Goal: Task Accomplishment & Management: Use online tool/utility

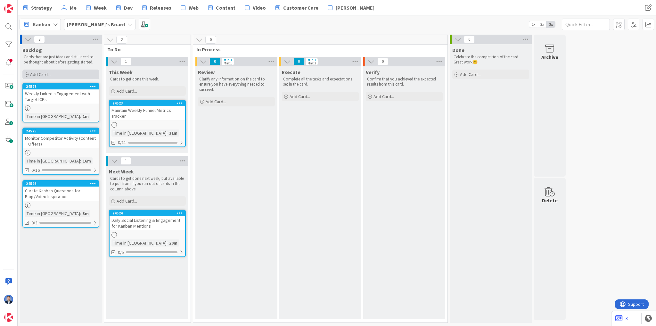
click at [47, 71] on span "Add Card..." at bounding box center [40, 74] width 21 height 6
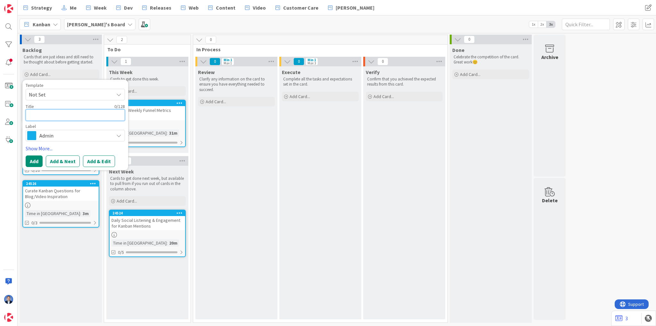
click at [46, 113] on textarea at bounding box center [75, 115] width 99 height 12
paste textarea "Nurture New Free Trial Signups with Personal Outreach"
type textarea "Nurture New Free Trial Signups with Personal Outreach"
type textarea "x"
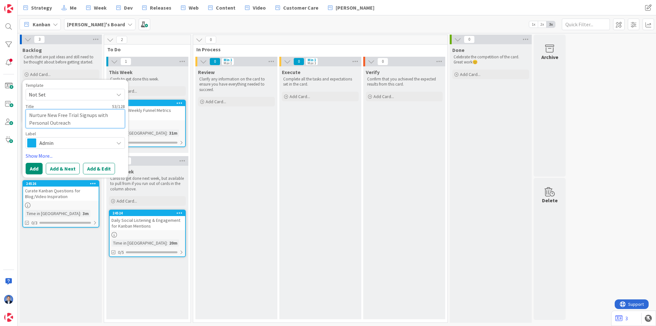
type textarea "Nurture New Free Trial Signups with Personal Outreach"
click at [95, 169] on button "Add & Edit" at bounding box center [99, 169] width 32 height 12
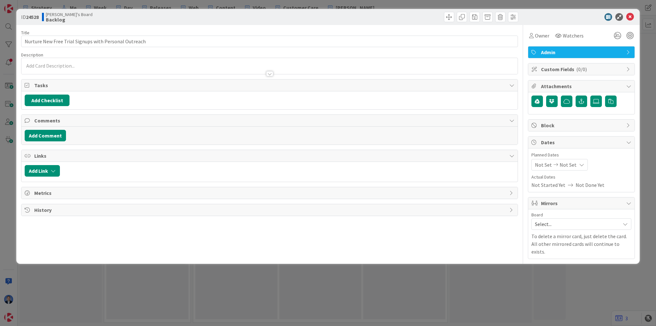
click at [86, 64] on p at bounding box center [270, 65] width 490 height 7
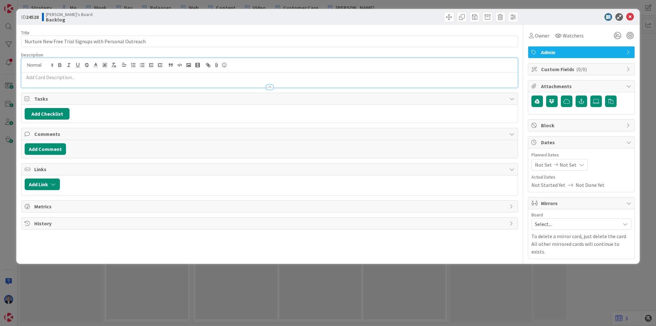
click at [38, 78] on p at bounding box center [270, 77] width 490 height 7
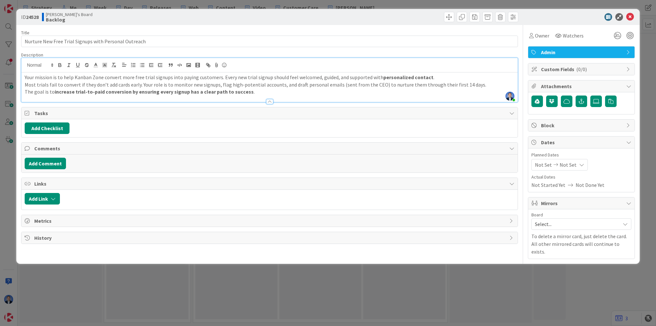
click at [24, 92] on div "Your mission is to help Kanban Zone convert more free trial signups into paying…" at bounding box center [269, 86] width 496 height 29
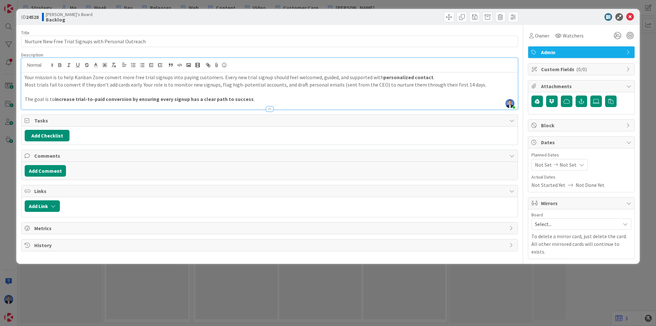
click at [437, 79] on p "Your mission is to help Kanban Zone convert more free trial signups into paying…" at bounding box center [270, 77] width 490 height 7
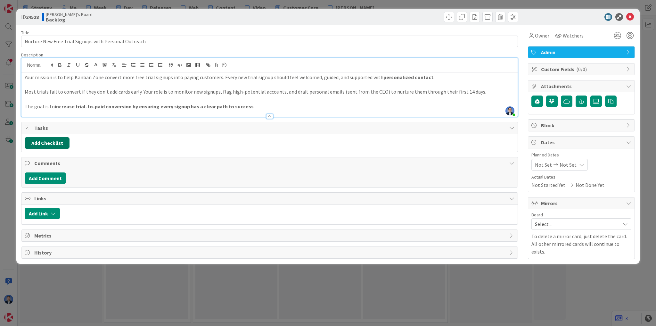
click at [53, 143] on button "Add Checklist" at bounding box center [47, 143] width 45 height 12
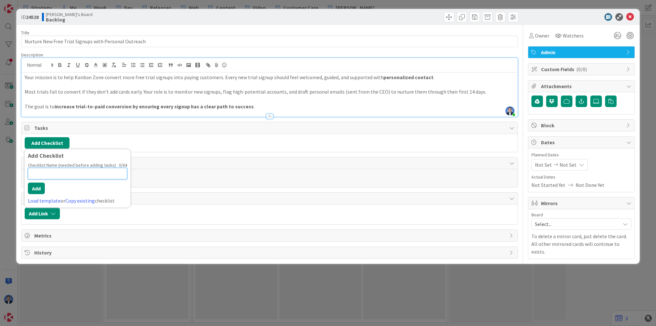
click at [42, 171] on input at bounding box center [77, 174] width 99 height 12
paste input "Daily (Monitor & Flag)"
type input "Daily (Monitor & Flag)"
click at [46, 188] on div "Checklist Name (needed before adding tasks) 22 / 64 Daily (Monitor & Flag) Add …" at bounding box center [77, 183] width 99 height 42
click at [39, 189] on button "Add" at bounding box center [36, 188] width 17 height 12
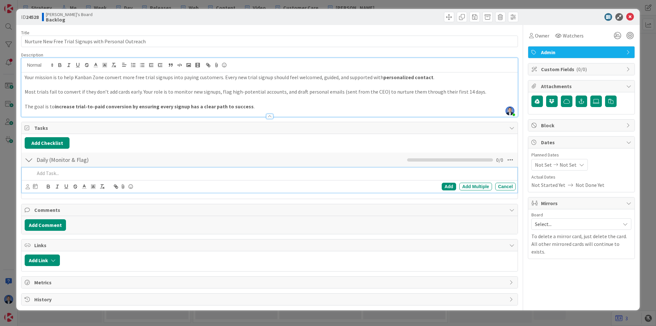
click at [56, 172] on p at bounding box center [274, 173] width 479 height 7
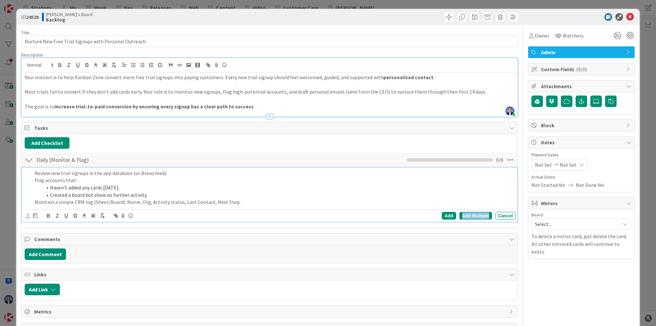
click at [478, 215] on div "Add Multiple" at bounding box center [476, 216] width 33 height 8
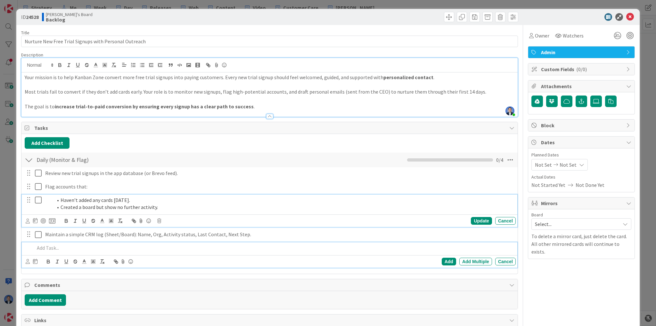
click at [138, 195] on div "Haven’t added any cards [DATE]. Created a board but show no further activity." at bounding box center [279, 204] width 473 height 18
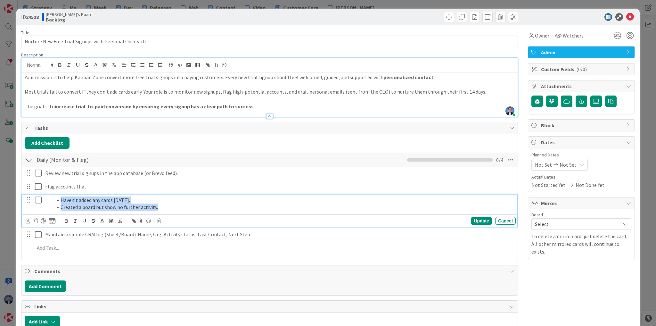
drag, startPoint x: 170, startPoint y: 208, endPoint x: 42, endPoint y: 197, distance: 128.3
click at [43, 197] on div "Haven’t added any cards [DATE]. Created a board but show no further activity." at bounding box center [279, 204] width 473 height 18
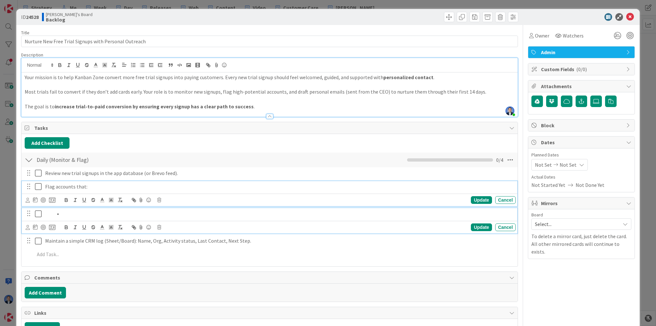
click at [97, 186] on p "Flag accounts that:" at bounding box center [279, 186] width 468 height 7
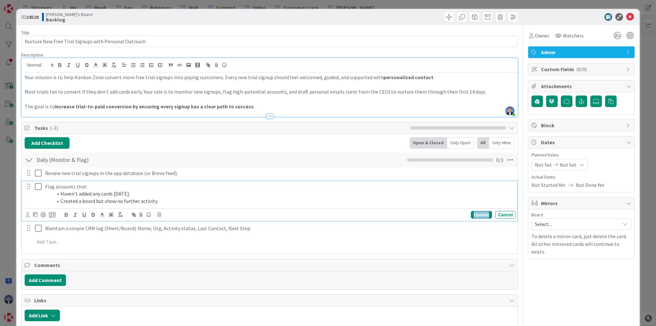
click at [481, 212] on div "Update" at bounding box center [481, 215] width 21 height 8
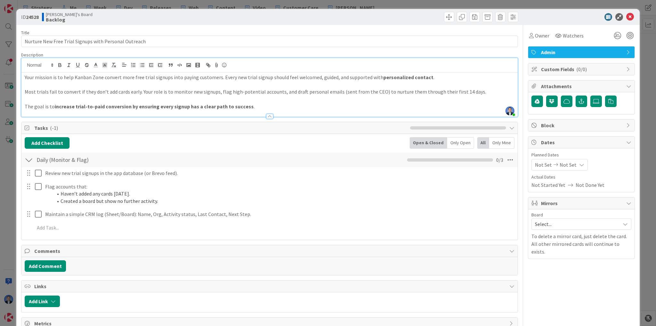
click at [92, 207] on div "Review new trial signups in the app database (or Brevo feed). Update Cancel Fla…" at bounding box center [270, 201] width 490 height 69
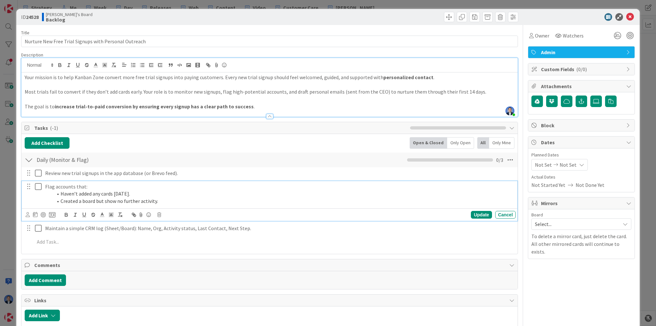
click at [69, 205] on div "Flag accounts that: Haven’t added any cards [DATE]. Created a board but show no…" at bounding box center [279, 194] width 473 height 26
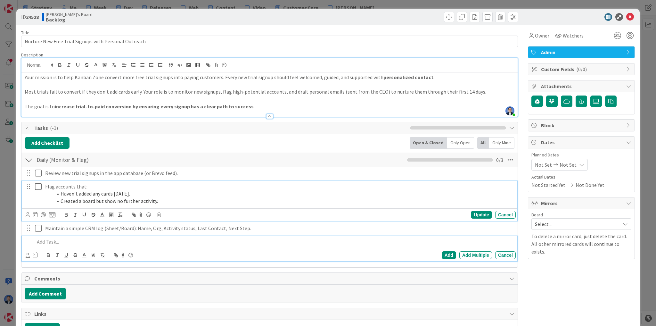
click at [126, 242] on p at bounding box center [274, 241] width 479 height 7
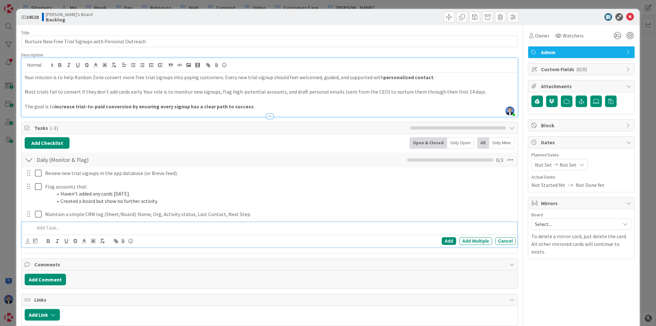
click at [67, 226] on p at bounding box center [274, 227] width 479 height 7
click at [51, 138] on button "Add Checklist" at bounding box center [47, 143] width 45 height 12
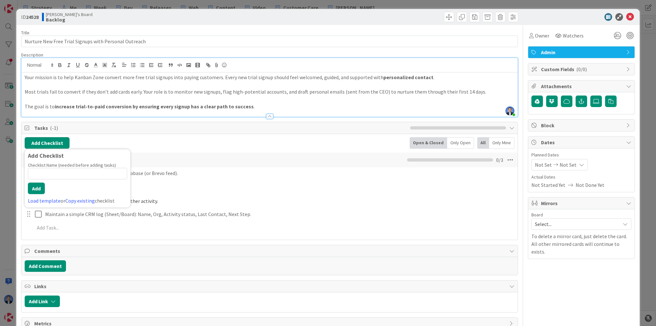
type input "Outreach Sequence (Draft & Send via CEO"
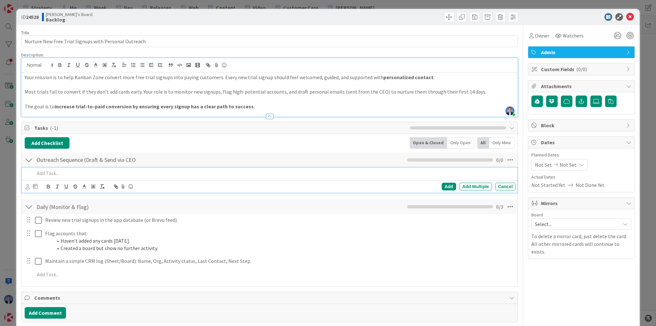
click at [79, 172] on p at bounding box center [274, 173] width 479 height 7
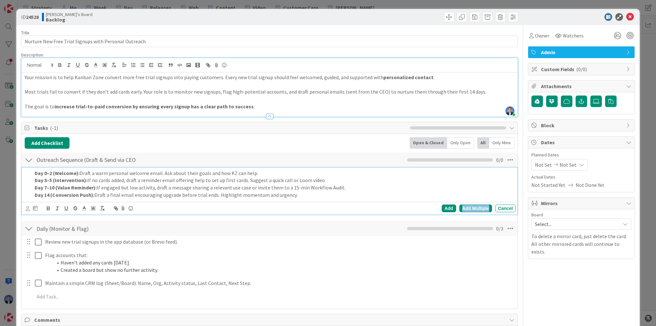
click at [469, 206] on div "Add Multiple" at bounding box center [476, 208] width 33 height 8
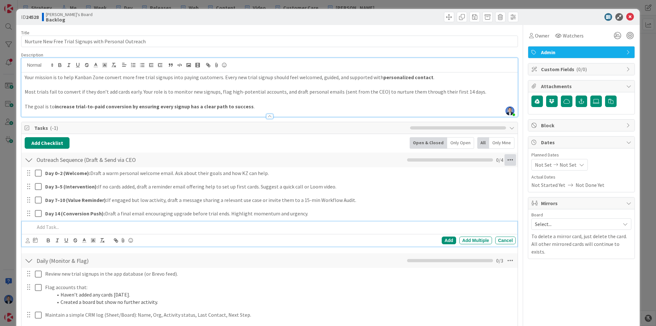
click at [507, 159] on icon at bounding box center [511, 160] width 12 height 12
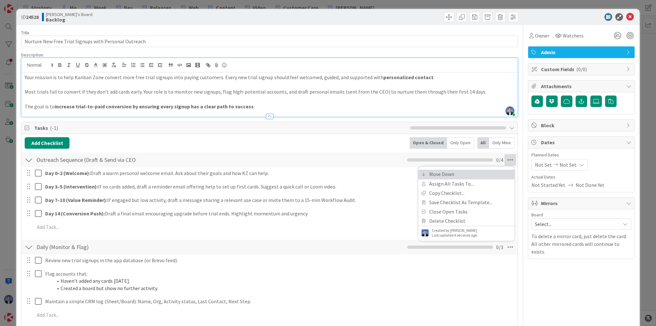
click at [497, 173] on link "Move Down" at bounding box center [467, 174] width 96 height 9
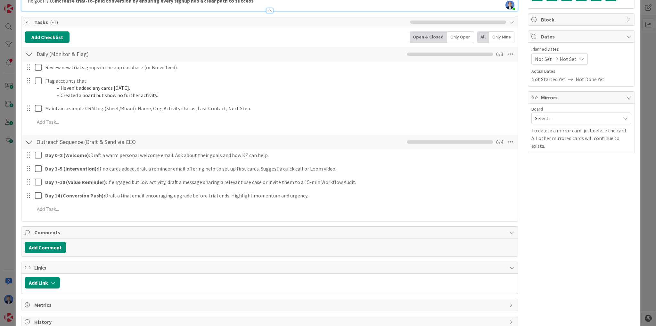
scroll to position [94, 0]
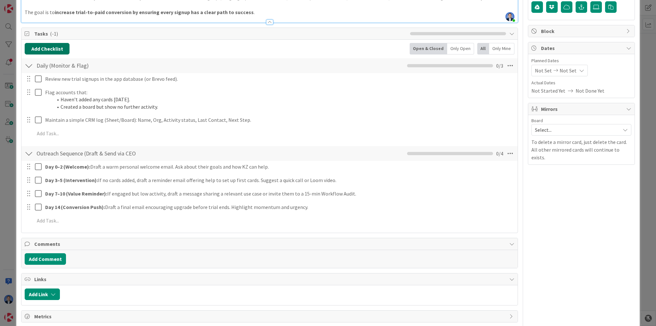
click at [48, 51] on button "Add Checklist" at bounding box center [47, 49] width 45 height 12
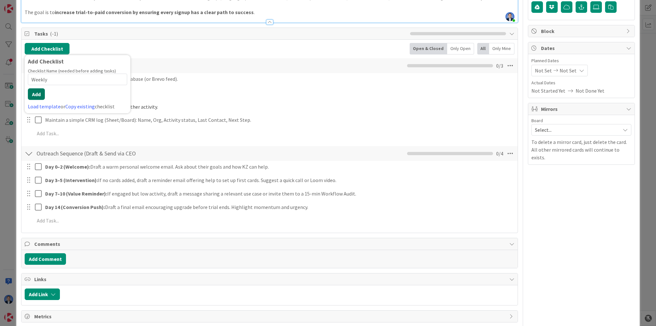
type input "Weekly"
click at [36, 92] on button "Add" at bounding box center [36, 94] width 17 height 12
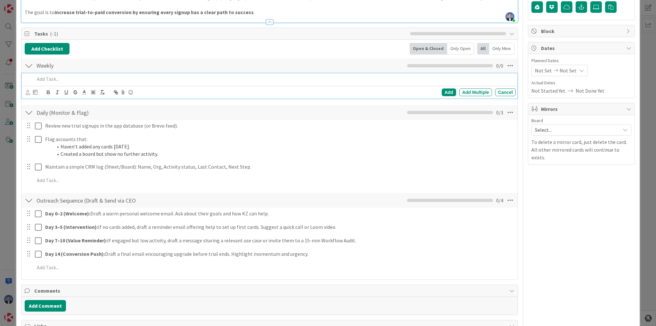
click at [66, 76] on p at bounding box center [274, 78] width 479 height 7
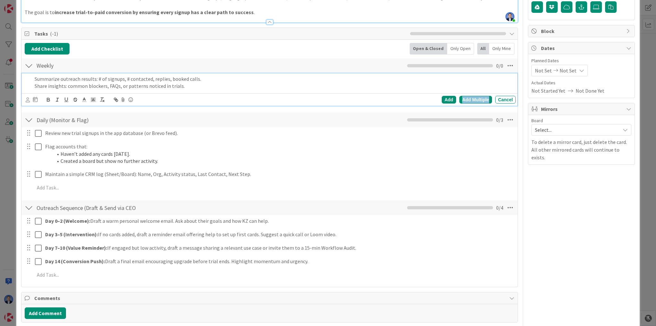
click at [471, 98] on div "Add Multiple" at bounding box center [476, 100] width 33 height 8
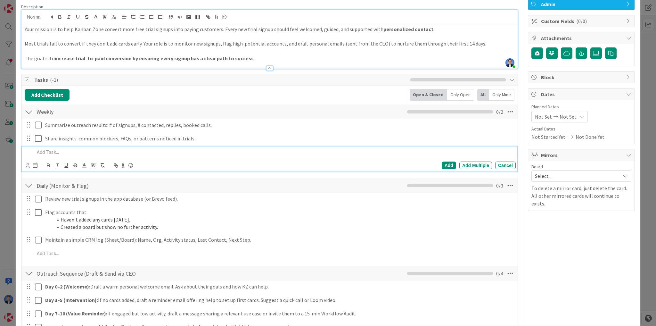
scroll to position [0, 0]
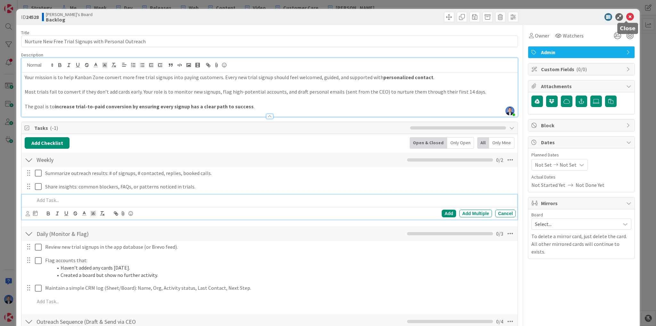
click at [628, 17] on icon at bounding box center [631, 17] width 8 height 8
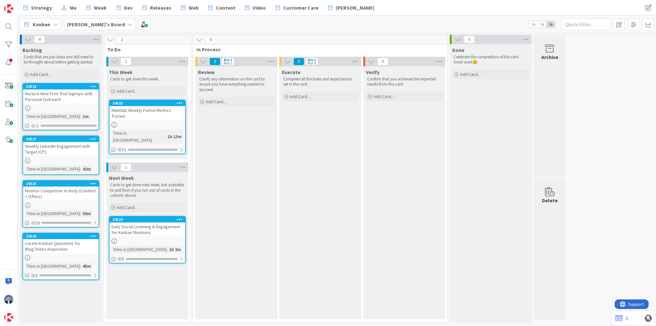
click at [79, 100] on div "Nurture New Free Trial Signups with Personal Outreach" at bounding box center [61, 96] width 76 height 14
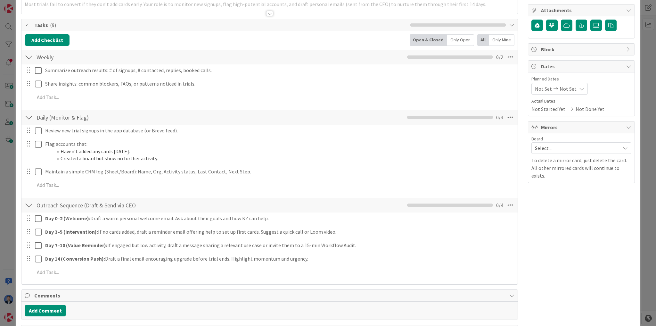
scroll to position [77, 0]
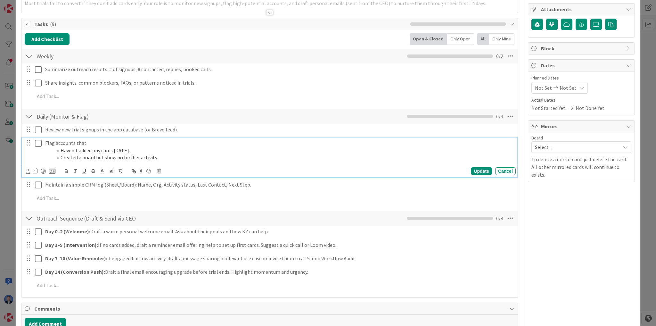
click at [134, 158] on li "Created a board but show no further activity." at bounding box center [283, 157] width 461 height 7
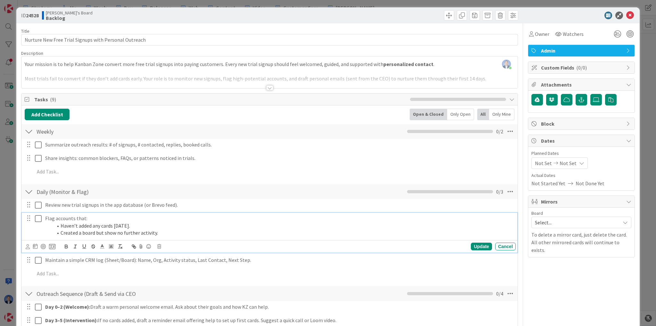
scroll to position [0, 0]
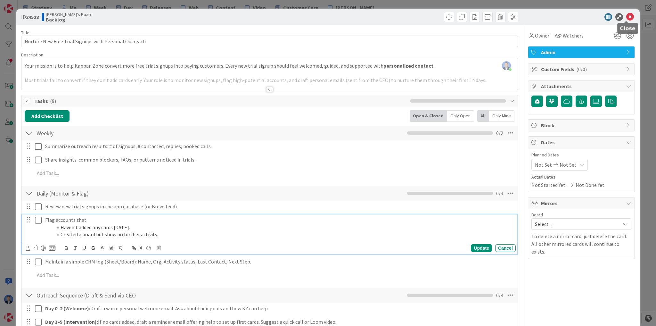
click at [628, 15] on icon at bounding box center [631, 17] width 8 height 8
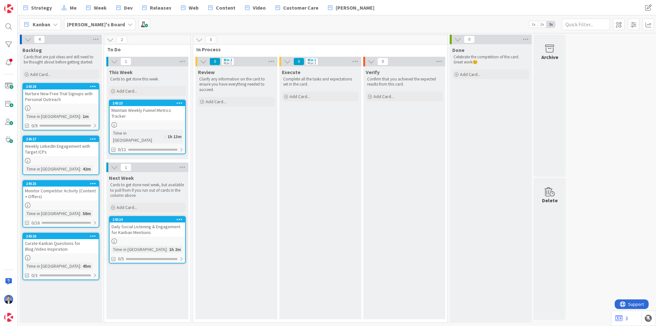
click at [74, 97] on div "Nurture New Free Trial Signups with Personal Outreach" at bounding box center [61, 96] width 76 height 14
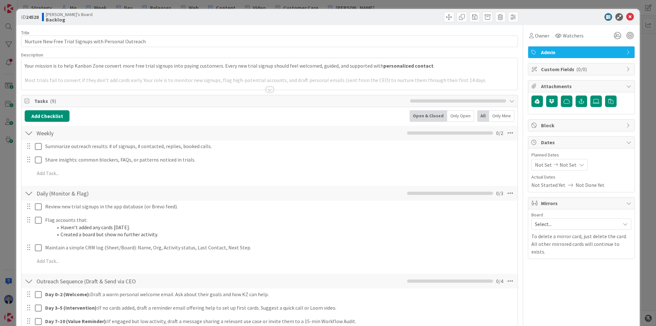
click at [480, 77] on div at bounding box center [269, 81] width 496 height 16
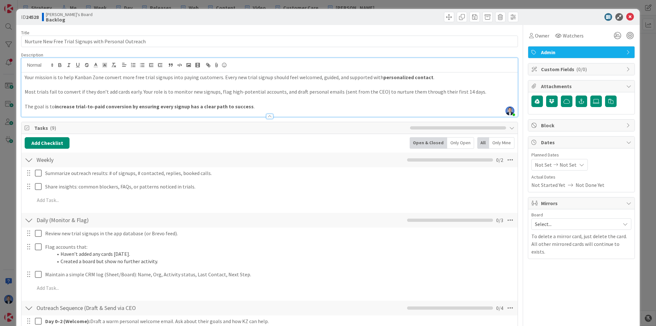
click at [292, 103] on p "The goal is to increase trial-to-paid conversion by ensuring every signup has a…" at bounding box center [270, 106] width 490 height 7
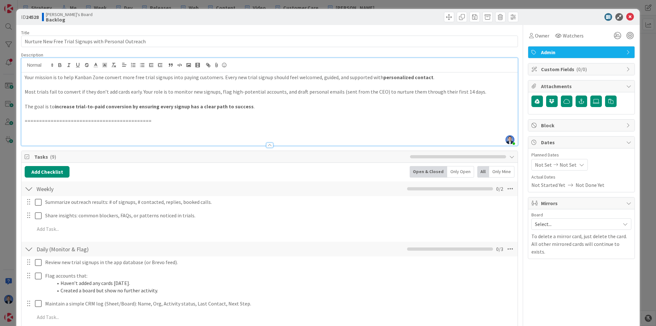
scroll to position [194, 0]
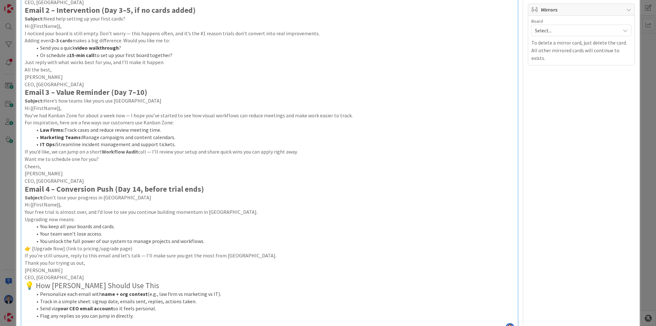
click at [79, 178] on p "CEO, [GEOGRAPHIC_DATA]" at bounding box center [270, 180] width 490 height 7
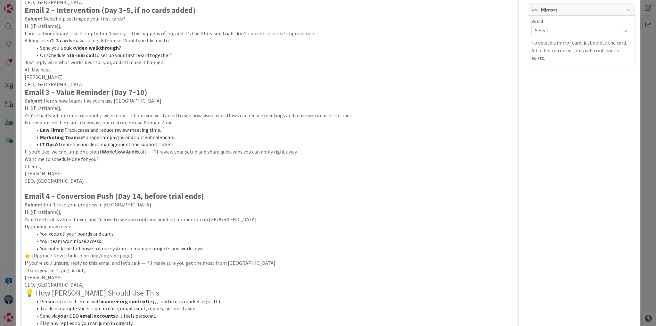
click at [88, 82] on p "CEO, [GEOGRAPHIC_DATA]" at bounding box center [270, 84] width 490 height 7
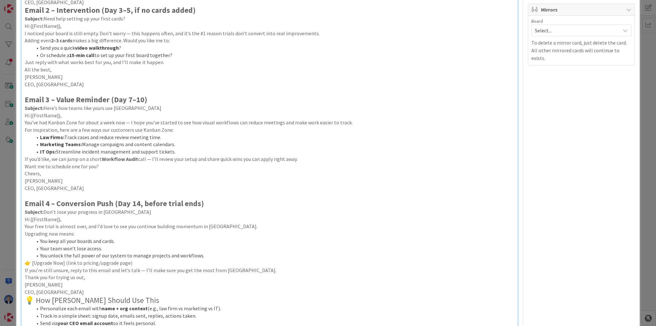
scroll to position [65, 0]
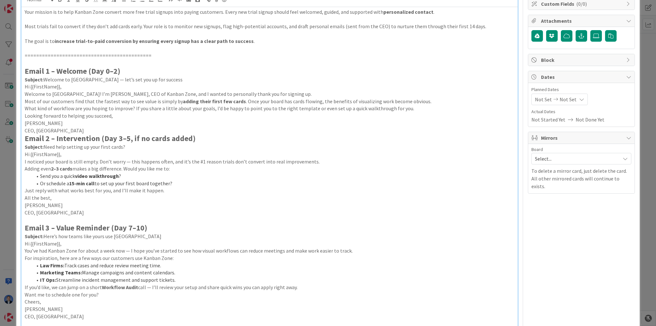
click at [70, 127] on p "CEO, [GEOGRAPHIC_DATA]" at bounding box center [270, 130] width 490 height 7
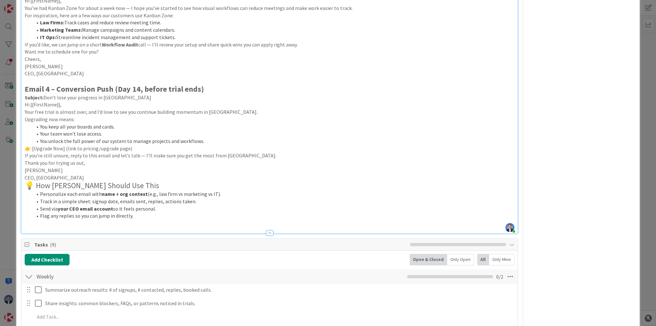
scroll to position [322, 0]
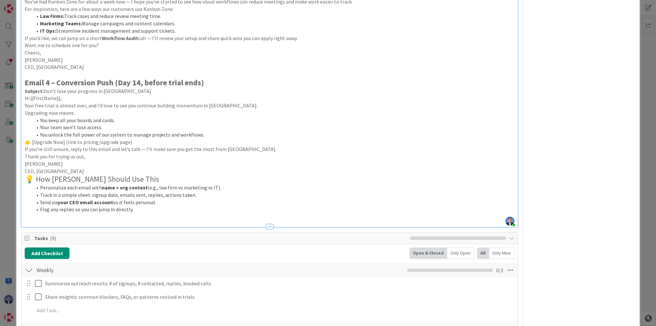
click at [74, 170] on p "CEO, [GEOGRAPHIC_DATA]" at bounding box center [270, 171] width 490 height 7
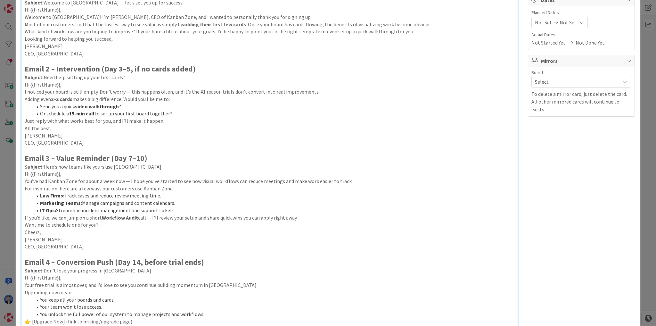
scroll to position [0, 0]
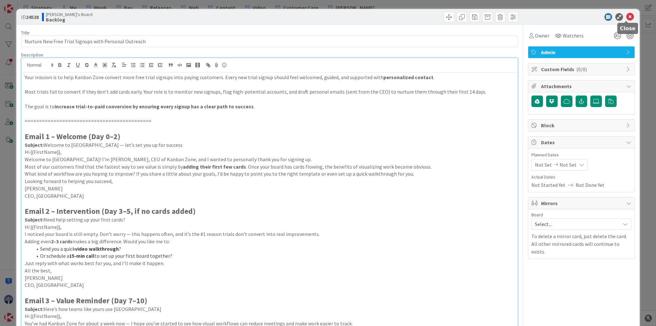
click at [628, 17] on icon at bounding box center [631, 17] width 8 height 8
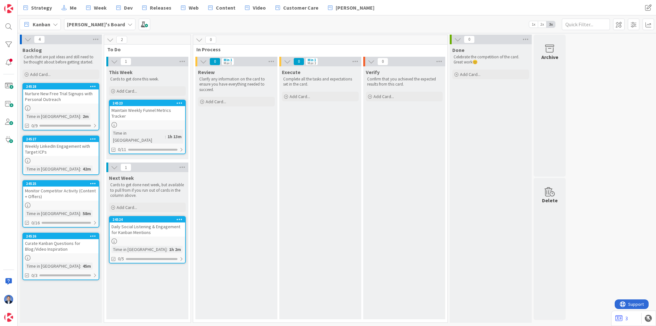
click at [73, 92] on div "Nurture New Free Trial Signups with Personal Outreach" at bounding box center [61, 96] width 76 height 14
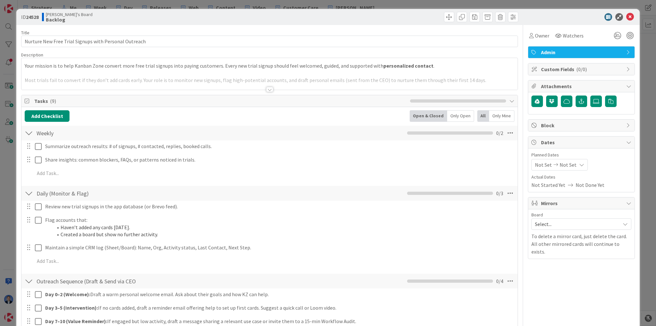
click at [119, 72] on p at bounding box center [270, 73] width 490 height 7
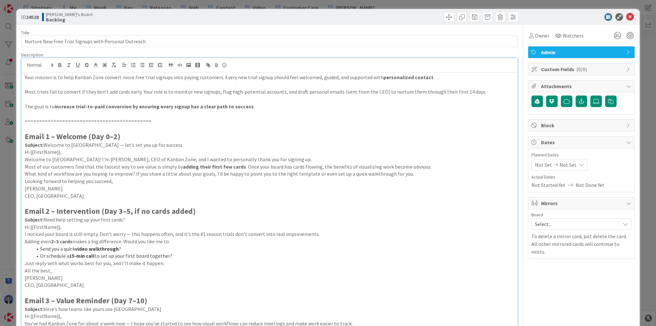
click at [274, 109] on p "The goal is to increase trial-to-paid conversion by ensuring every signup has a…" at bounding box center [270, 106] width 490 height 7
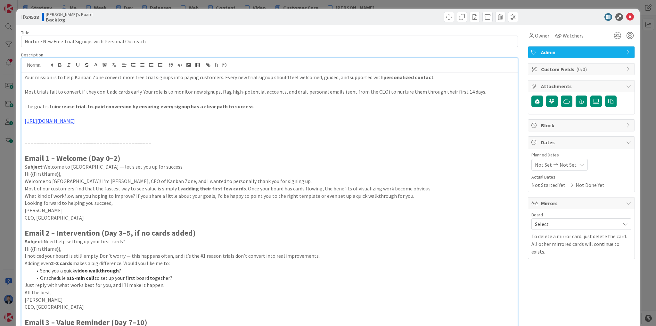
click at [46, 113] on p at bounding box center [270, 113] width 490 height 7
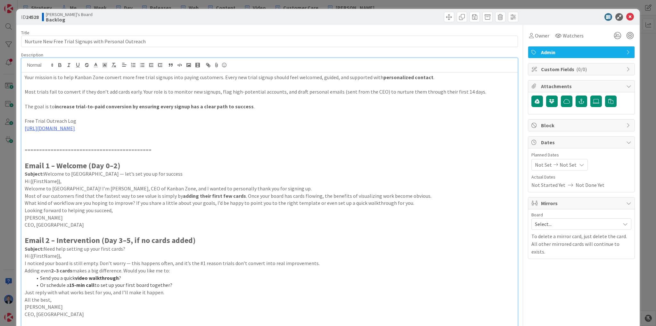
click at [47, 120] on p "Free Trial Outreach Log" at bounding box center [270, 120] width 490 height 7
click at [68, 140] on p at bounding box center [270, 142] width 490 height 7
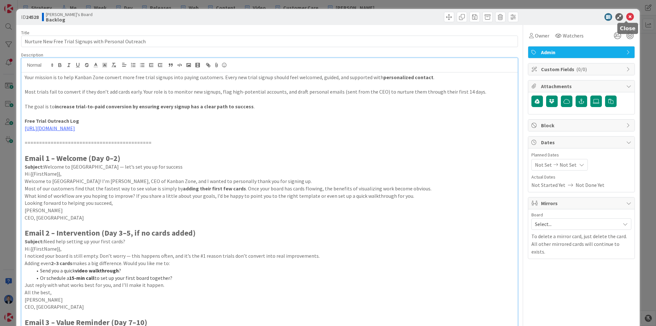
click at [627, 15] on icon at bounding box center [631, 17] width 8 height 8
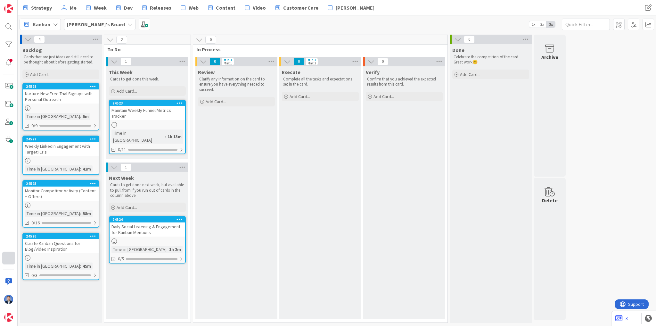
click at [11, 261] on div at bounding box center [8, 258] width 13 height 13
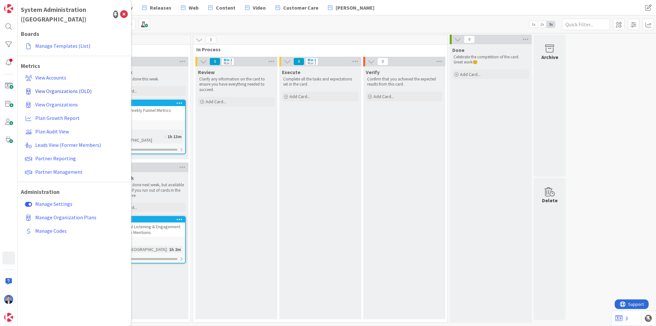
click at [76, 88] on span "View Organizations (OLD)" at bounding box center [63, 91] width 56 height 6
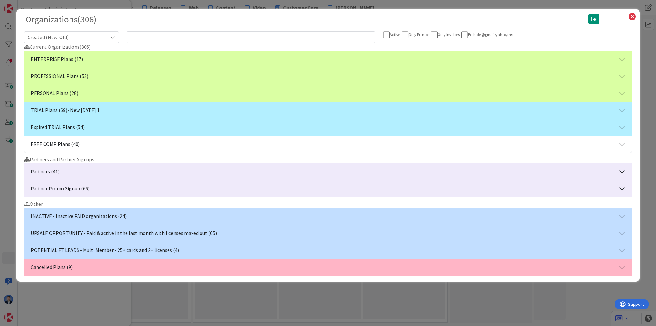
click at [93, 109] on button "TRIAL Plans (69) - New [DATE] 1" at bounding box center [328, 110] width 608 height 17
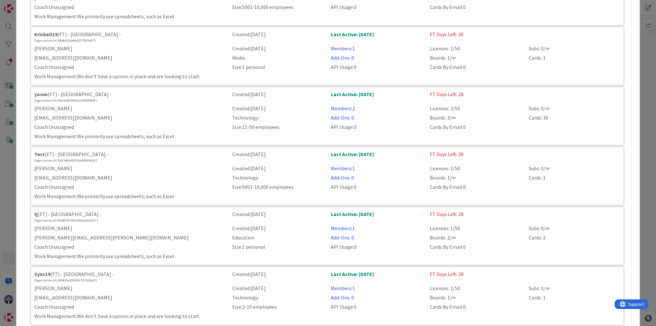
scroll to position [231, 0]
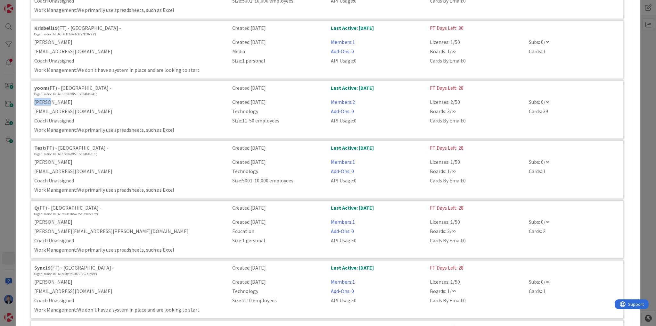
drag, startPoint x: 34, startPoint y: 93, endPoint x: 49, endPoint y: 93, distance: 15.1
click at [49, 98] on div "[PERSON_NAME]" at bounding box center [129, 102] width 198 height 8
copy div "haruka"
drag, startPoint x: 83, startPoint y: 103, endPoint x: 35, endPoint y: 103, distance: 48.4
click at [35, 107] on div "[EMAIL_ADDRESS][DOMAIN_NAME]" at bounding box center [129, 111] width 198 height 8
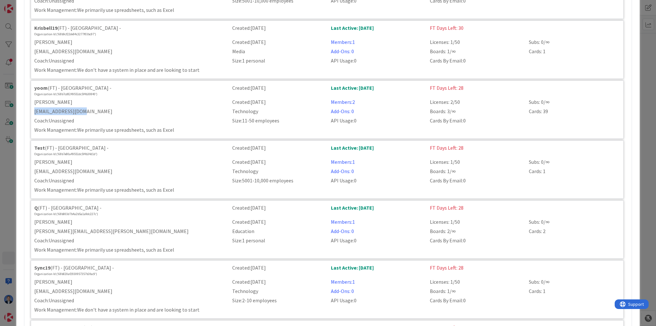
copy div "[EMAIL_ADDRESS][DOMAIN_NAME]"
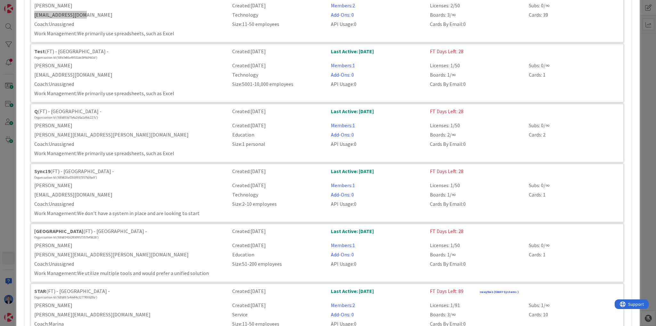
scroll to position [333, 0]
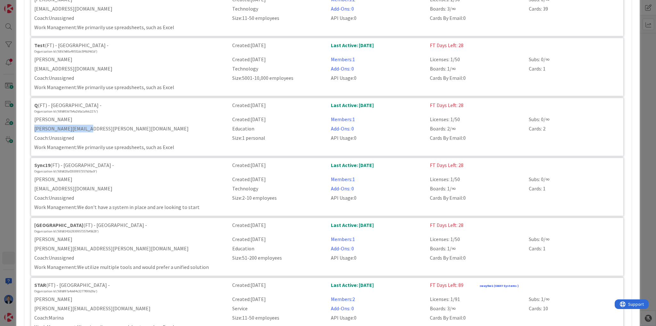
drag, startPoint x: 87, startPoint y: 119, endPoint x: 28, endPoint y: 120, distance: 58.7
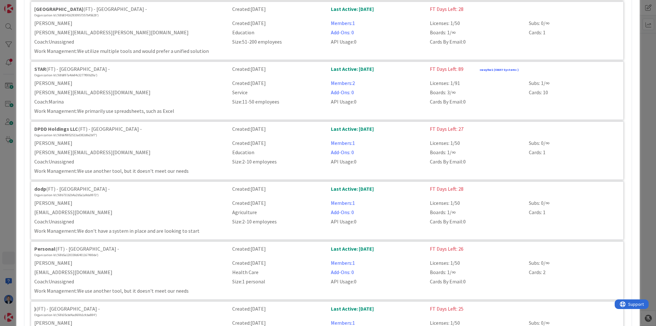
scroll to position [564, 0]
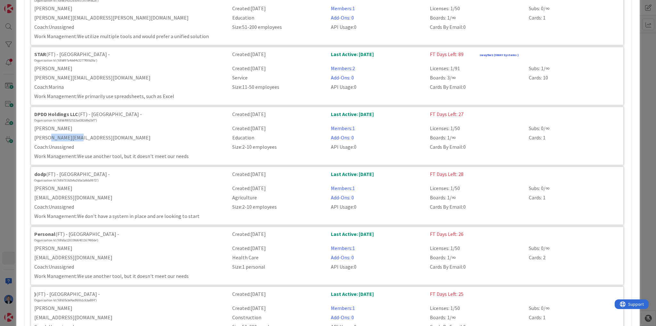
drag, startPoint x: 82, startPoint y: 129, endPoint x: 54, endPoint y: 130, distance: 27.9
click at [54, 134] on div "[PERSON_NAME][EMAIL_ADDRESS][DOMAIN_NAME]" at bounding box center [129, 138] width 198 height 8
copy div "[DOMAIN_NAME]"
drag, startPoint x: 32, startPoint y: 104, endPoint x: 77, endPoint y: 105, distance: 44.9
click at [77, 110] on div "DPDD Holdings LLC (FT) - [GEOGRAPHIC_DATA] - Organization Id: ('68b6f9852513ad3…" at bounding box center [129, 116] width 198 height 13
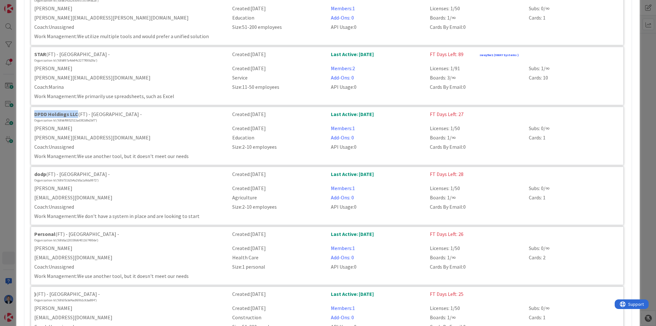
copy strong "DPDD Holdings LLC"
click at [74, 124] on div "[PERSON_NAME]" at bounding box center [129, 128] width 198 height 8
drag, startPoint x: 79, startPoint y: 129, endPoint x: 32, endPoint y: 129, distance: 47.1
click at [32, 134] on div "[PERSON_NAME][EMAIL_ADDRESS][DOMAIN_NAME]" at bounding box center [129, 138] width 198 height 8
copy div "[PERSON_NAME][EMAIL_ADDRESS][DOMAIN_NAME]"
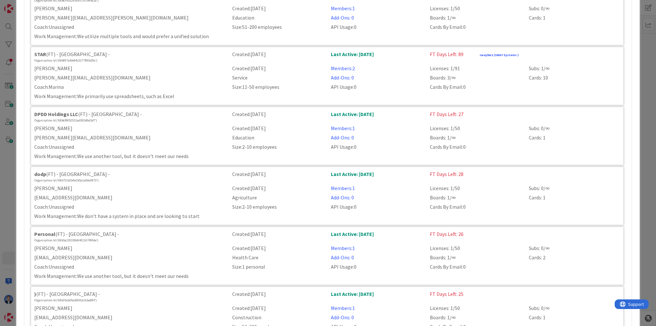
click at [45, 124] on div "[PERSON_NAME]" at bounding box center [129, 128] width 198 height 8
copy div "[PERSON_NAME]"
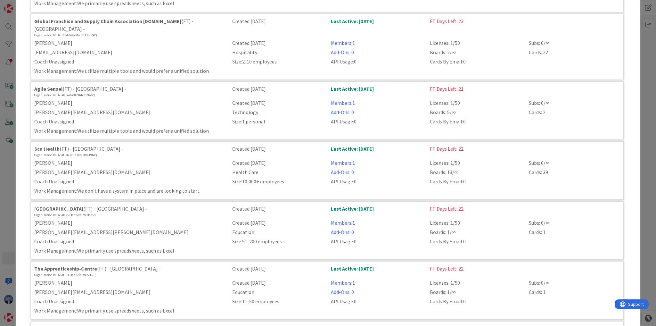
scroll to position [1077, 0]
click at [40, 159] on div "[PERSON_NAME]" at bounding box center [129, 163] width 198 height 8
copy div "[PERSON_NAME]"
drag, startPoint x: 108, startPoint y: 152, endPoint x: 33, endPoint y: 152, distance: 74.7
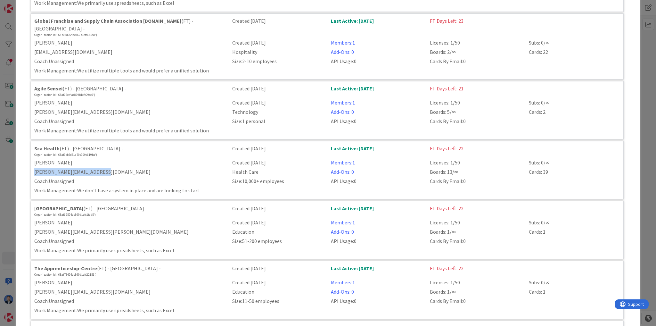
click at [33, 168] on div "[PERSON_NAME][EMAIL_ADDRESS][DOMAIN_NAME]" at bounding box center [129, 172] width 198 height 8
copy div "[PERSON_NAME][EMAIL_ADDRESS][DOMAIN_NAME]"
click at [41, 159] on div "[PERSON_NAME]" at bounding box center [129, 163] width 198 height 8
copy div "[PERSON_NAME]"
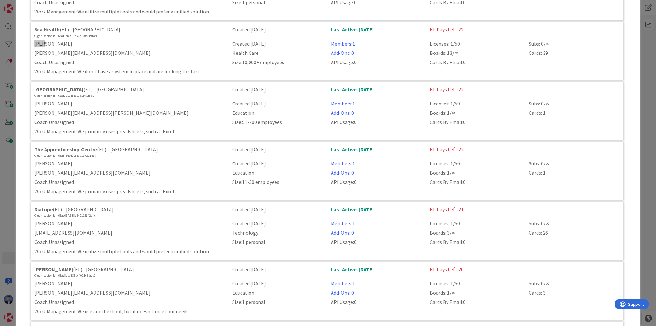
scroll to position [1205, 0]
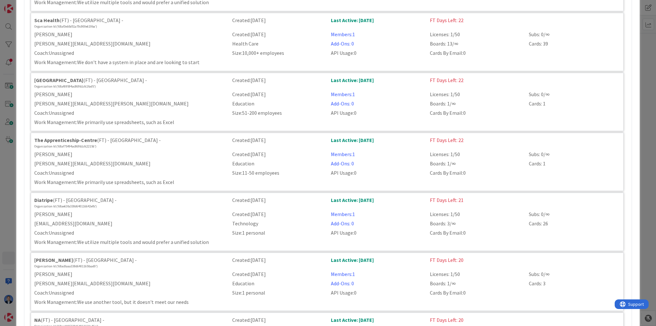
click at [41, 150] on div "[PERSON_NAME]" at bounding box center [129, 154] width 198 height 8
click at [40, 150] on div "[PERSON_NAME]" at bounding box center [129, 154] width 198 height 8
copy div "[PERSON_NAME]"
drag, startPoint x: 109, startPoint y: 145, endPoint x: 34, endPoint y: 147, distance: 74.4
click at [34, 160] on div "[PERSON_NAME][EMAIL_ADDRESS][DOMAIN_NAME]" at bounding box center [129, 164] width 198 height 8
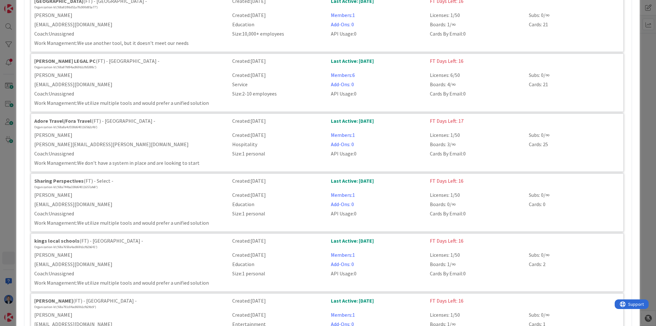
scroll to position [1590, 0]
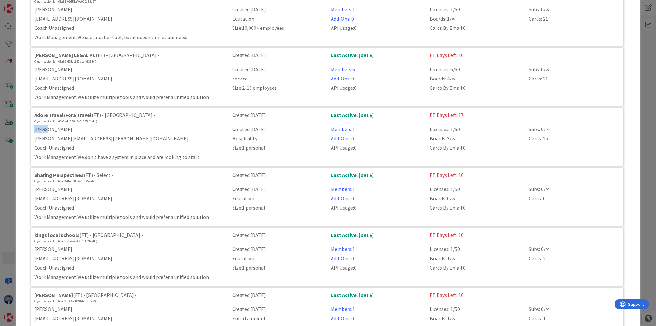
drag, startPoint x: 46, startPoint y: 112, endPoint x: 29, endPoint y: 112, distance: 17.0
click at [29, 112] on div "FreeKaaMaal (FT) - [GEOGRAPHIC_DATA] - Organization Id: ('68bac9f32930957357bdd…" at bounding box center [328, 53] width 608 height 3048
drag, startPoint x: 88, startPoint y: 120, endPoint x: 34, endPoint y: 121, distance: 54.2
click at [34, 135] on div "[PERSON_NAME][EMAIL_ADDRESS][PERSON_NAME][DOMAIN_NAME]" at bounding box center [129, 139] width 198 height 8
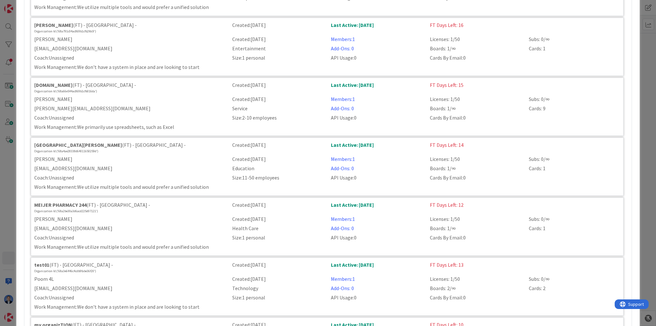
scroll to position [1872, 0]
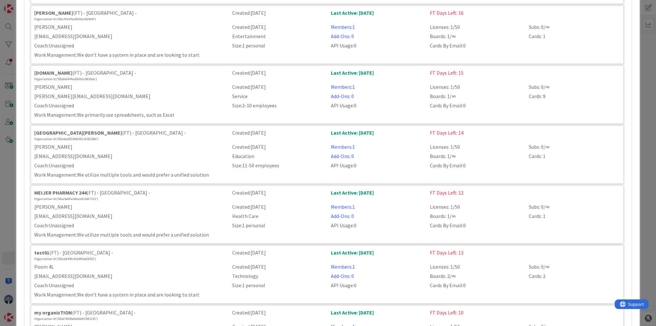
click at [45, 143] on div "[PERSON_NAME]" at bounding box center [129, 147] width 198 height 8
drag, startPoint x: 83, startPoint y: 136, endPoint x: 28, endPoint y: 137, distance: 55.1
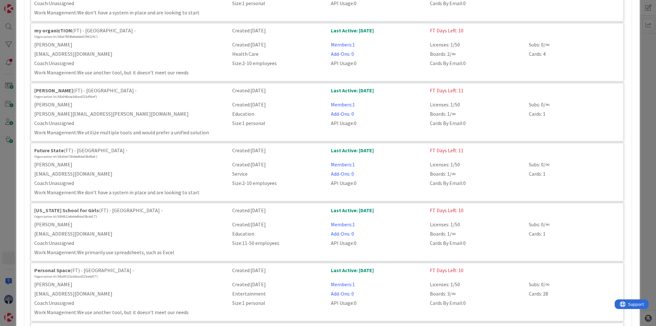
scroll to position [2180, 0]
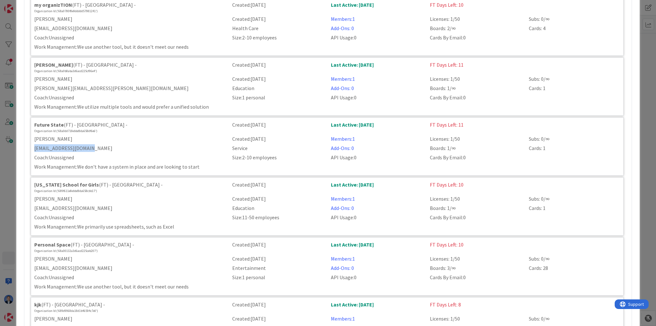
drag, startPoint x: 98, startPoint y: 129, endPoint x: 29, endPoint y: 127, distance: 68.9
drag, startPoint x: 45, startPoint y: 178, endPoint x: 31, endPoint y: 179, distance: 13.6
click at [31, 195] on div "[PERSON_NAME]" at bounding box center [129, 199] width 198 height 8
drag, startPoint x: 85, startPoint y: 187, endPoint x: 34, endPoint y: 189, distance: 50.4
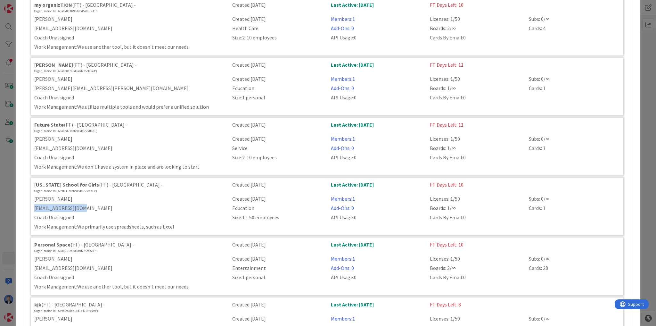
click at [34, 204] on div "[EMAIL_ADDRESS][DOMAIN_NAME]" at bounding box center [129, 208] width 198 height 8
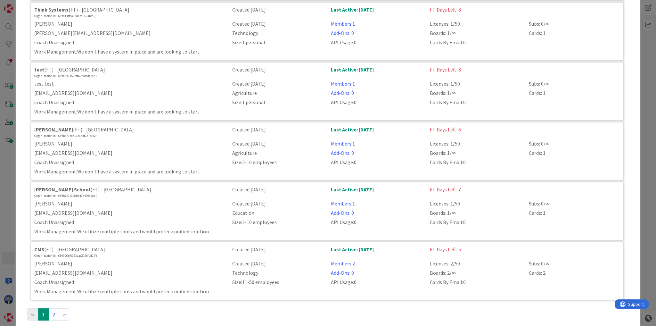
scroll to position [2846, 0]
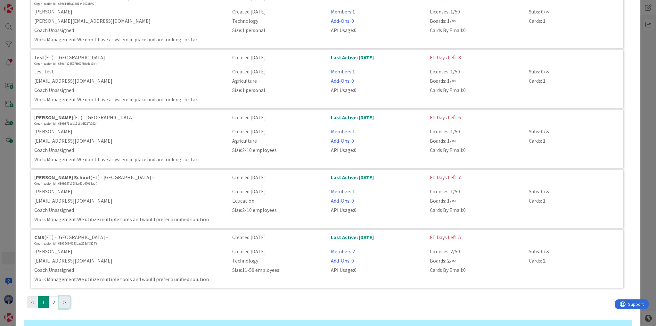
click at [60, 296] on link ">" at bounding box center [64, 302] width 11 height 12
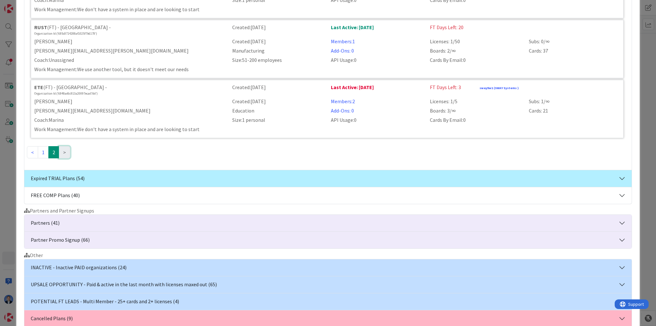
scroll to position [1135, 0]
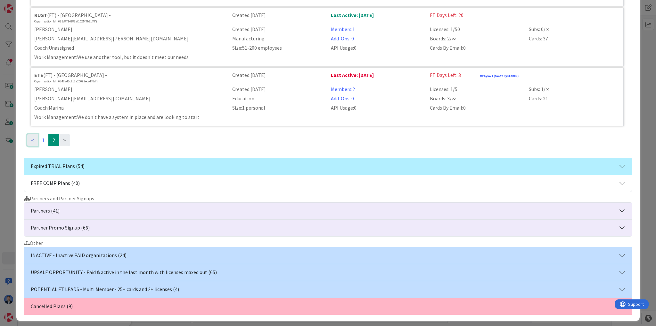
click at [32, 138] on link "<" at bounding box center [32, 140] width 11 height 12
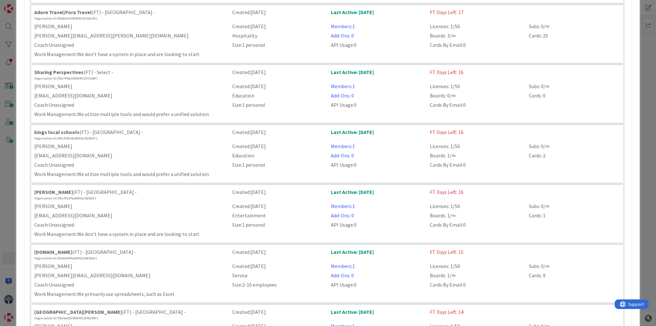
scroll to position [1699, 0]
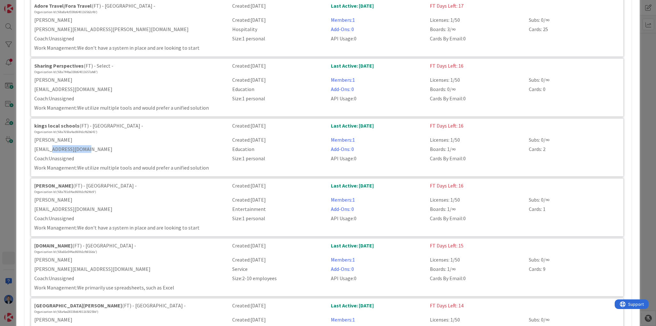
drag, startPoint x: 82, startPoint y: 130, endPoint x: 53, endPoint y: 130, distance: 29.2
click at [53, 145] on div "[EMAIL_ADDRESS][DOMAIN_NAME]" at bounding box center [129, 149] width 198 height 8
click at [96, 145] on div "[EMAIL_ADDRESS][DOMAIN_NAME]" at bounding box center [129, 149] width 198 height 8
drag, startPoint x: 97, startPoint y: 131, endPoint x: 28, endPoint y: 130, distance: 68.6
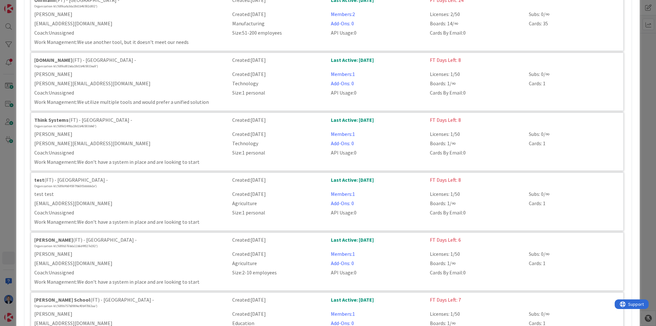
scroll to position [2725, 0]
drag, startPoint x: 94, startPoint y: 121, endPoint x: 53, endPoint y: 122, distance: 40.4
click at [53, 138] on div "[PERSON_NAME][EMAIL_ADDRESS][DOMAIN_NAME]" at bounding box center [129, 142] width 198 height 8
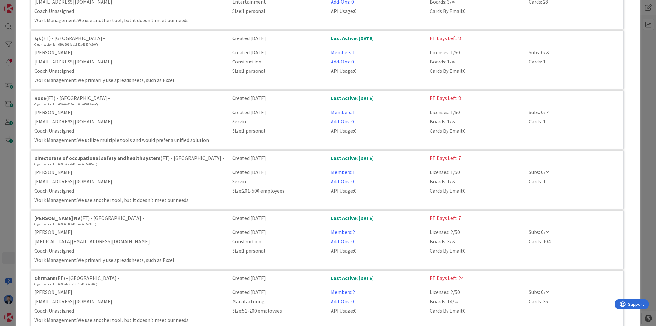
scroll to position [2340, 0]
